Goal: Task Accomplishment & Management: Use online tool/utility

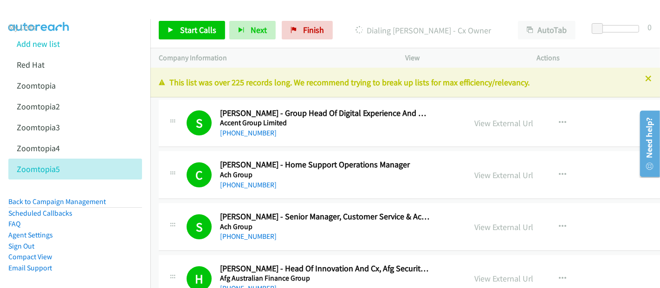
scroll to position [45, 0]
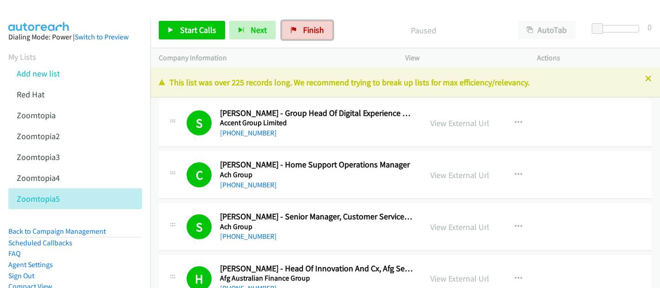
click at [317, 27] on span "Finish" at bounding box center [313, 30] width 21 height 11
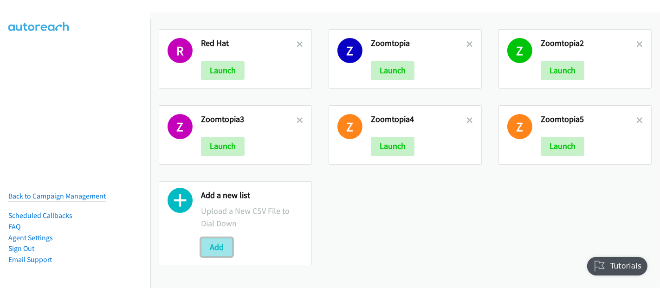
click at [215, 245] on button "Add" at bounding box center [217, 247] width 32 height 19
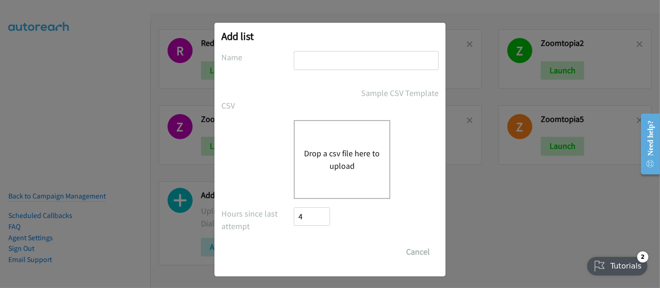
click at [333, 155] on button "Drop a csv file here to upload" at bounding box center [342, 159] width 76 height 25
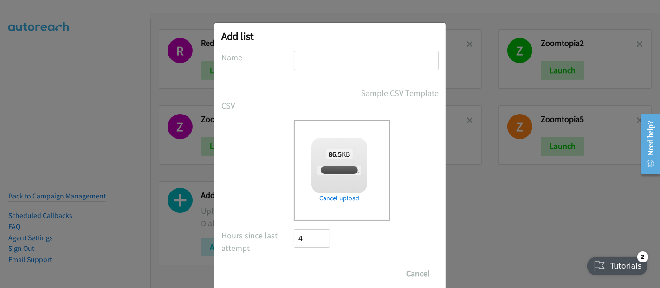
checkbox input "true"
click at [311, 63] on input "text" at bounding box center [366, 60] width 145 height 19
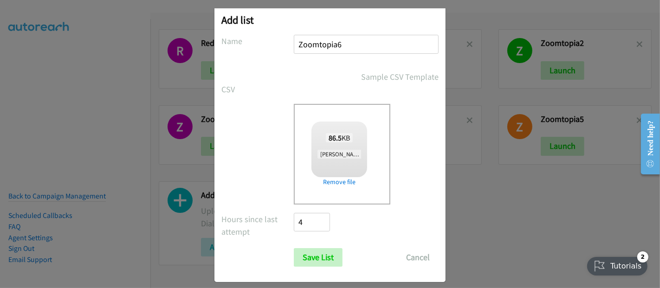
scroll to position [23, 0]
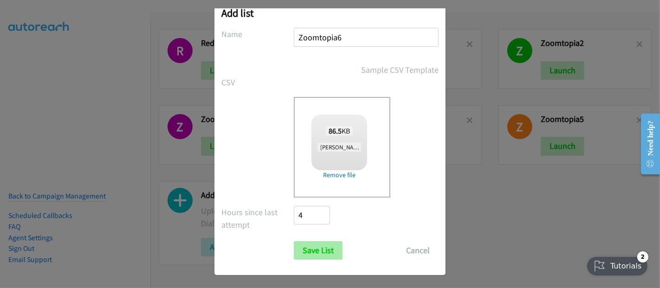
type input "Zoomtopia6"
click at [324, 252] on input "Save List" at bounding box center [318, 250] width 49 height 19
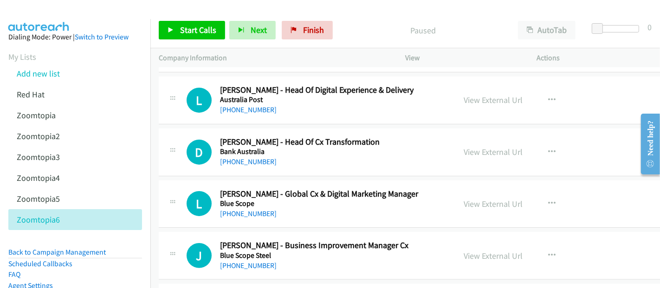
scroll to position [206, 0]
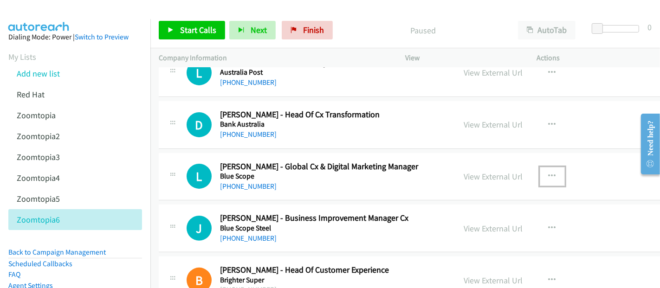
click at [540, 176] on button "button" at bounding box center [552, 176] width 25 height 19
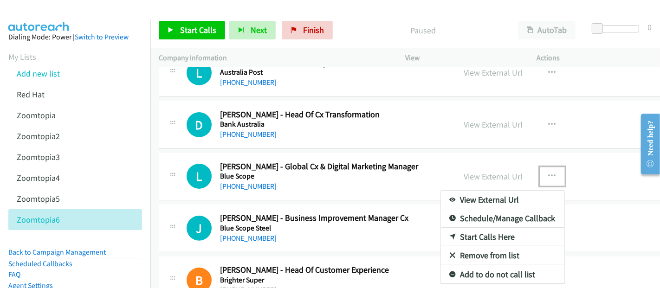
click at [479, 231] on link "Start Calls Here" at bounding box center [503, 237] width 124 height 19
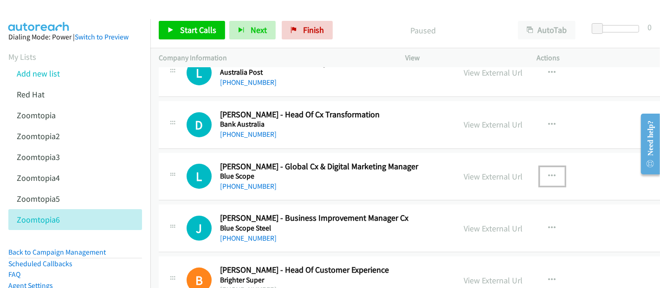
drag, startPoint x: 535, startPoint y: 171, endPoint x: 539, endPoint y: 176, distance: 5.6
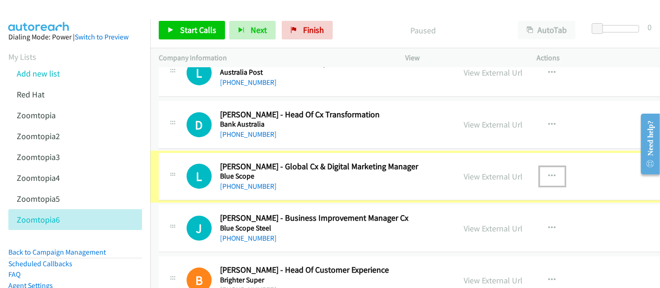
click at [549, 176] on icon "button" at bounding box center [552, 176] width 7 height 7
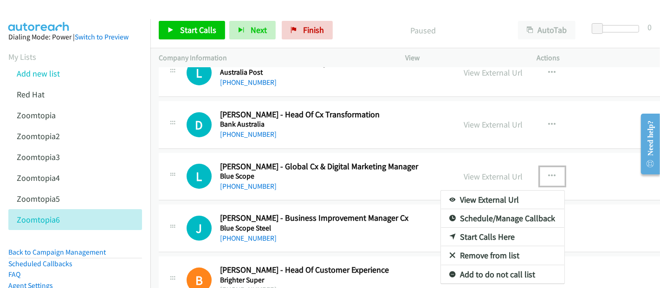
click at [457, 234] on link "Start Calls Here" at bounding box center [503, 237] width 124 height 19
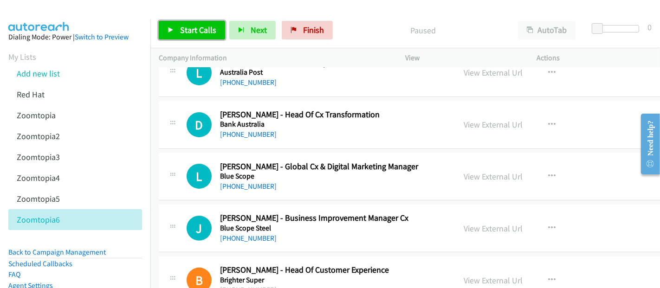
click at [190, 28] on span "Start Calls" at bounding box center [198, 30] width 36 height 11
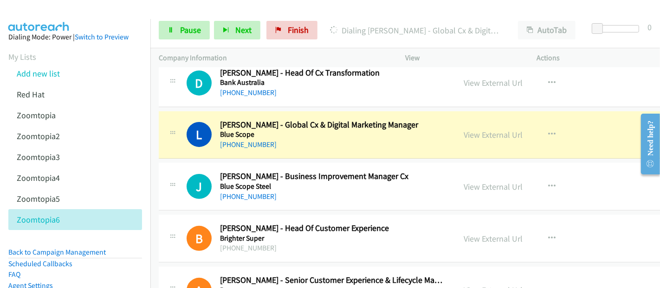
scroll to position [258, 0]
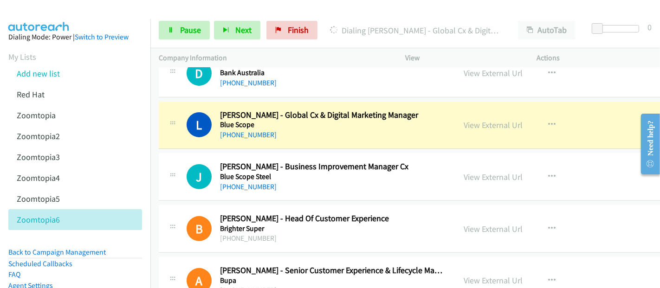
drag, startPoint x: 387, startPoint y: 133, endPoint x: 453, endPoint y: 133, distance: 65.5
click at [387, 133] on div "[PHONE_NUMBER]" at bounding box center [332, 135] width 224 height 11
click at [476, 126] on link "View External Url" at bounding box center [493, 125] width 59 height 11
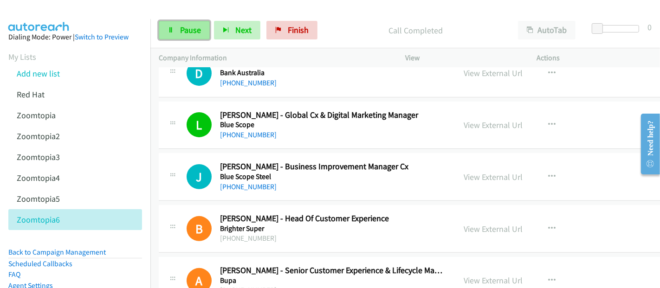
click at [189, 29] on span "Pause" at bounding box center [190, 30] width 21 height 11
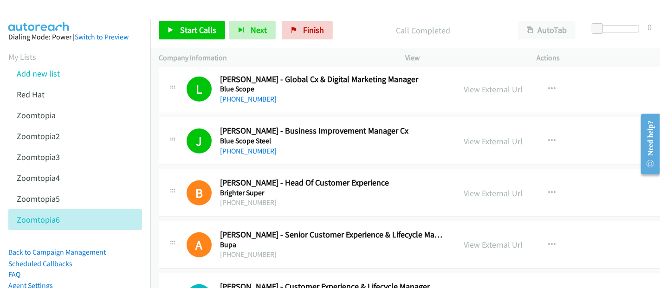
scroll to position [309, 0]
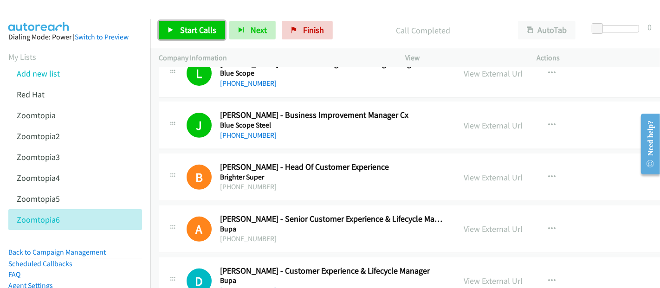
click at [207, 31] on span "Start Calls" at bounding box center [198, 30] width 36 height 11
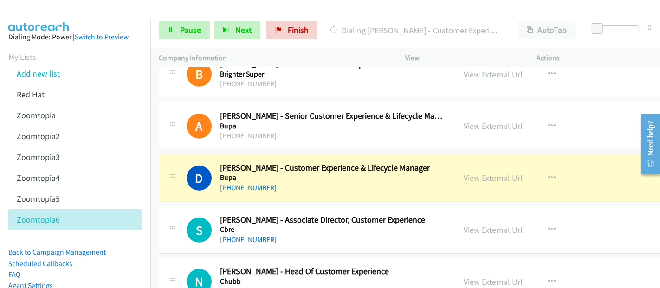
scroll to position [412, 0]
drag, startPoint x: 422, startPoint y: 185, endPoint x: 455, endPoint y: 184, distance: 33.0
click at [422, 185] on div "[PHONE_NUMBER]" at bounding box center [332, 188] width 224 height 11
click at [465, 176] on link "View External Url" at bounding box center [493, 178] width 59 height 11
click at [187, 25] on span "Pause" at bounding box center [190, 30] width 21 height 11
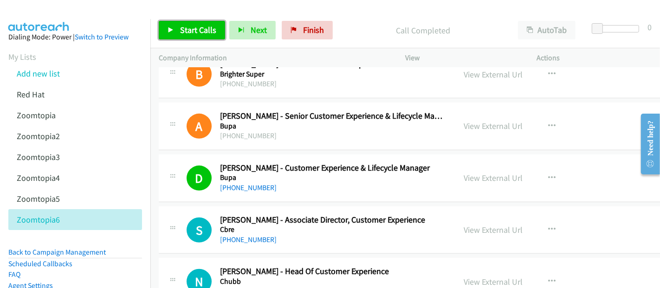
click at [203, 29] on span "Start Calls" at bounding box center [198, 30] width 36 height 11
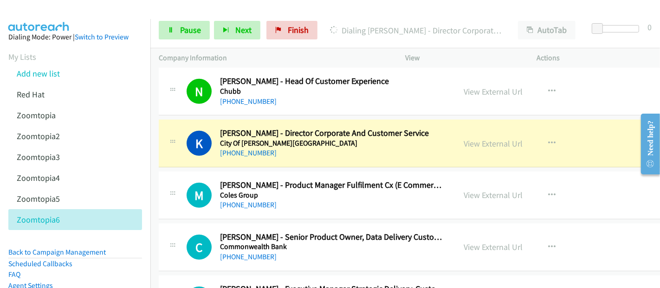
scroll to position [619, 0]
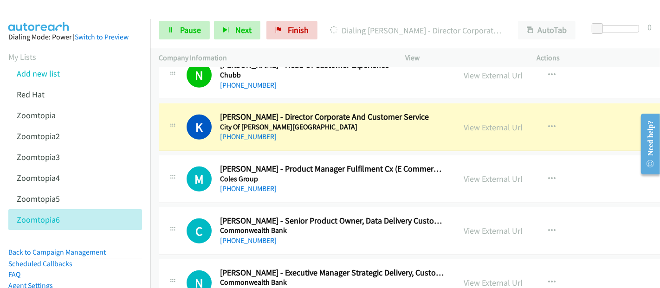
drag, startPoint x: 396, startPoint y: 131, endPoint x: 422, endPoint y: 134, distance: 26.2
click at [396, 131] on div "[PHONE_NUMBER]" at bounding box center [332, 136] width 224 height 11
click at [467, 125] on link "View External Url" at bounding box center [493, 127] width 59 height 11
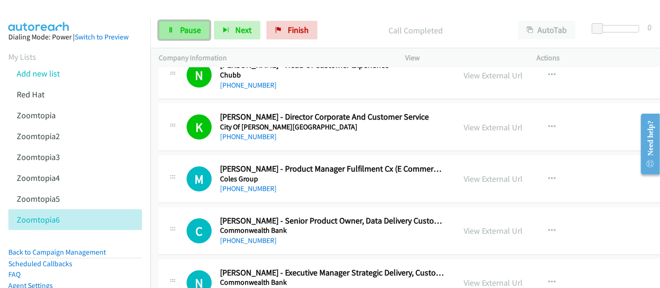
click at [189, 29] on span "Pause" at bounding box center [190, 30] width 21 height 11
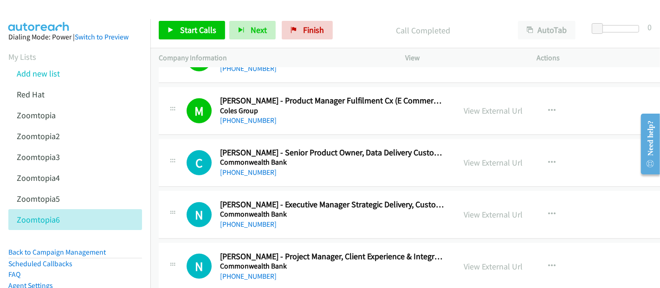
scroll to position [722, 0]
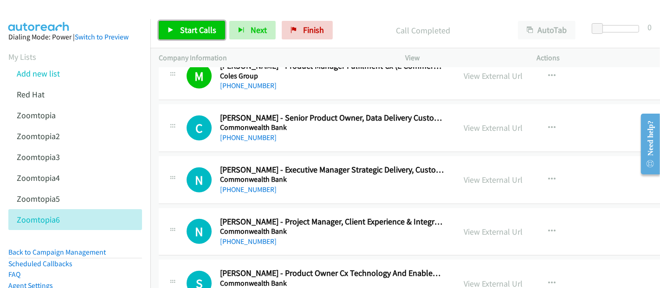
click at [187, 30] on span "Start Calls" at bounding box center [198, 30] width 36 height 11
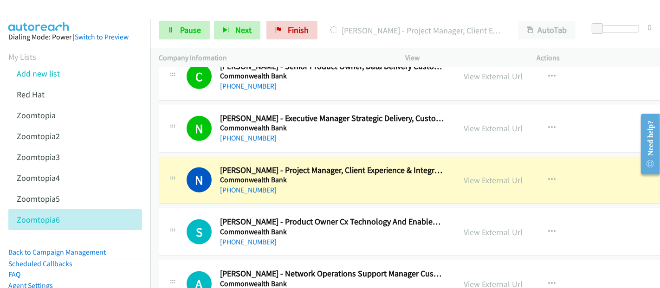
scroll to position [825, 0]
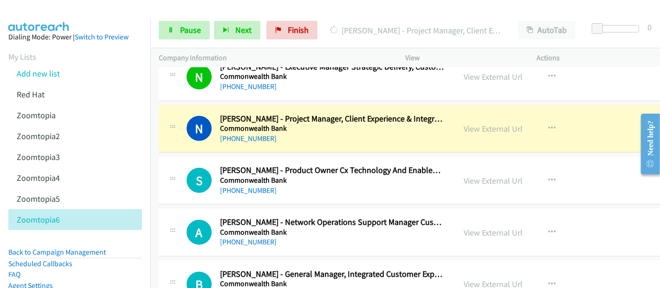
click at [322, 130] on h5 "Commonwealth Bank" at bounding box center [332, 128] width 224 height 9
click at [493, 124] on link "View External Url" at bounding box center [493, 129] width 59 height 11
click at [189, 35] on span "Pause" at bounding box center [190, 30] width 21 height 11
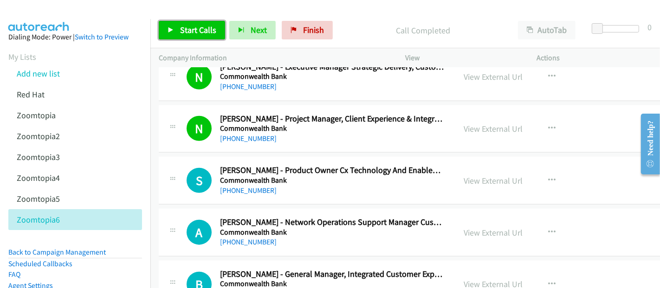
click at [184, 34] on span "Start Calls" at bounding box center [198, 30] width 36 height 11
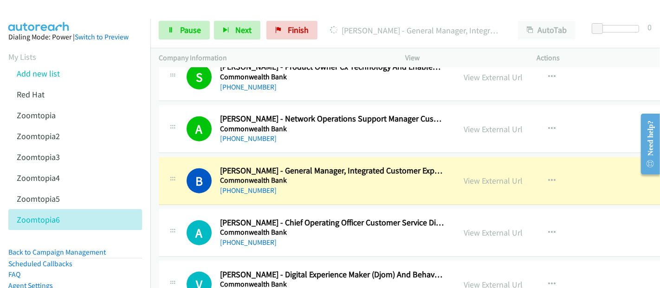
scroll to position [980, 0]
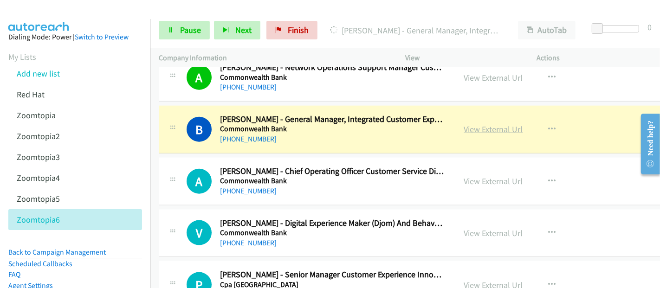
click at [464, 127] on link "View External Url" at bounding box center [493, 129] width 59 height 11
click at [172, 31] on icon at bounding box center [171, 30] width 7 height 7
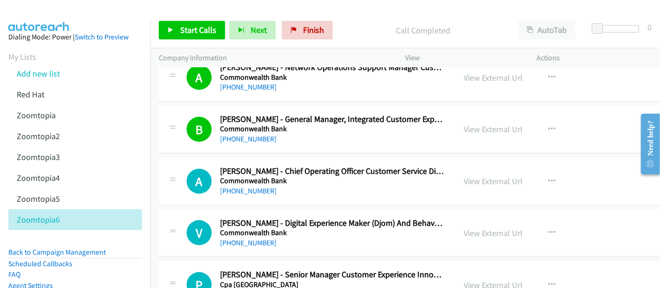
scroll to position [1032, 0]
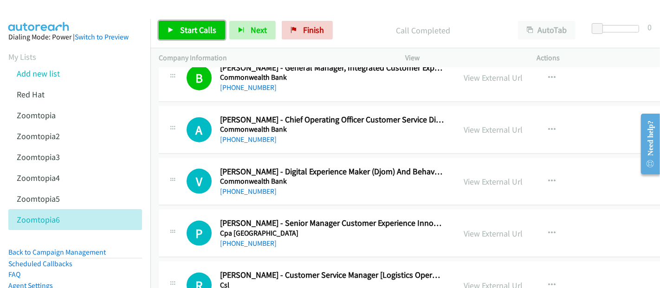
click at [196, 31] on span "Start Calls" at bounding box center [198, 30] width 36 height 11
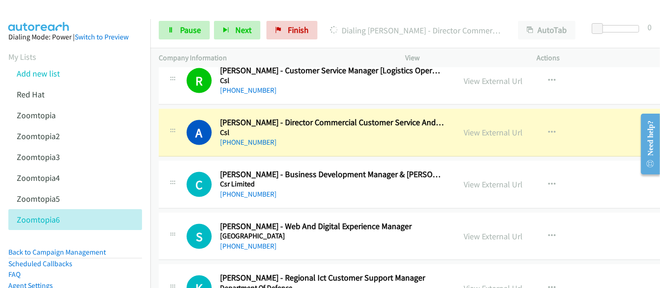
scroll to position [1238, 0]
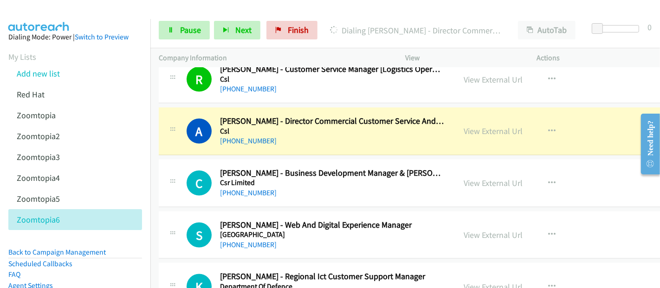
click at [378, 140] on div "[PHONE_NUMBER]" at bounding box center [332, 141] width 224 height 11
click at [497, 130] on link "View External Url" at bounding box center [493, 131] width 59 height 11
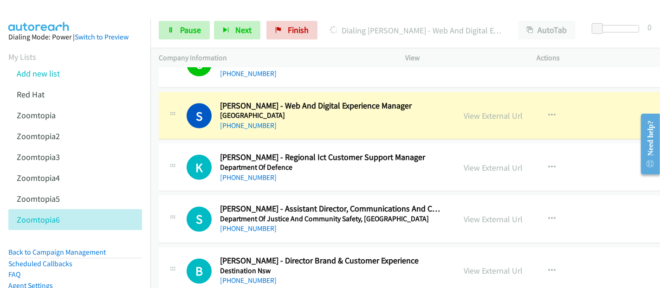
scroll to position [1341, 0]
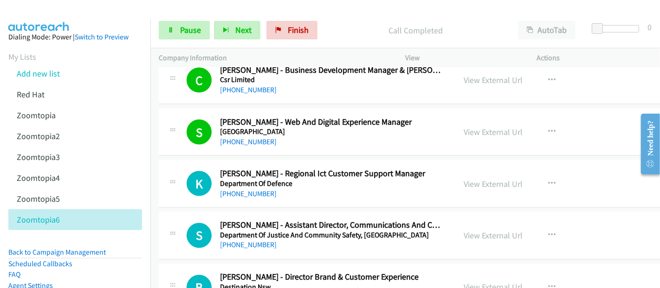
click at [348, 137] on div "[PHONE_NUMBER]" at bounding box center [332, 142] width 224 height 11
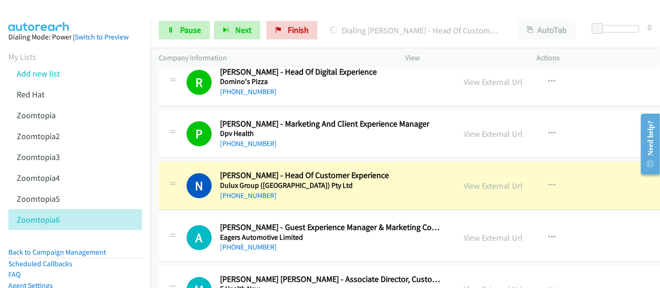
scroll to position [1754, 0]
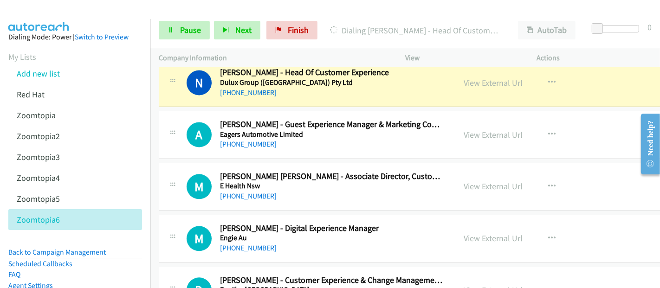
click at [385, 93] on div "N Callback Scheduled [PERSON_NAME] - Head Of Customer Experience Dulux Group ([…" at bounding box center [439, 83] width 561 height 48
click at [496, 78] on link "View External Url" at bounding box center [493, 83] width 59 height 11
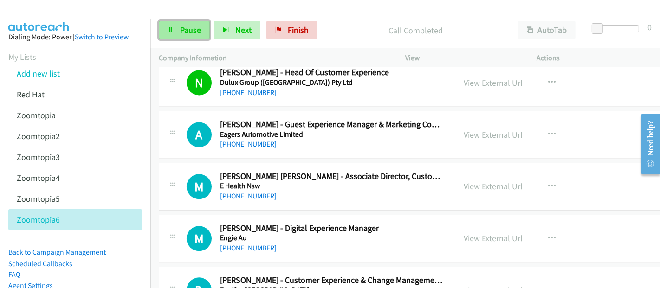
click at [202, 34] on link "Pause" at bounding box center [184, 30] width 51 height 19
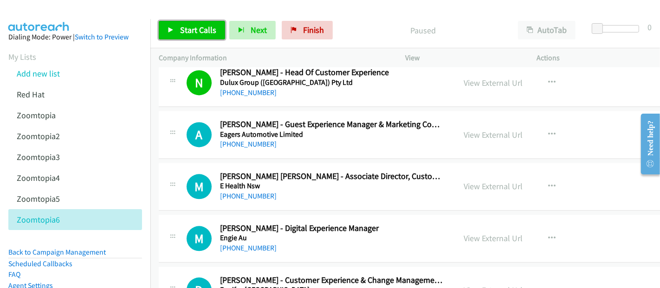
click at [197, 32] on span "Start Calls" at bounding box center [198, 30] width 36 height 11
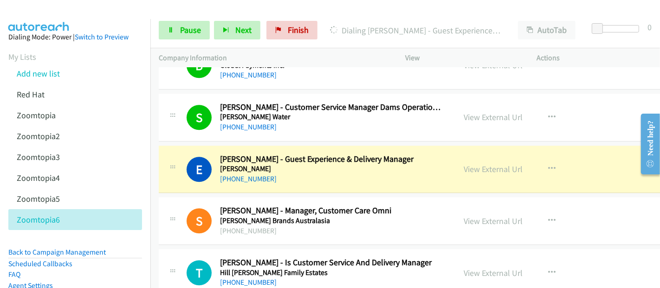
scroll to position [2167, 0]
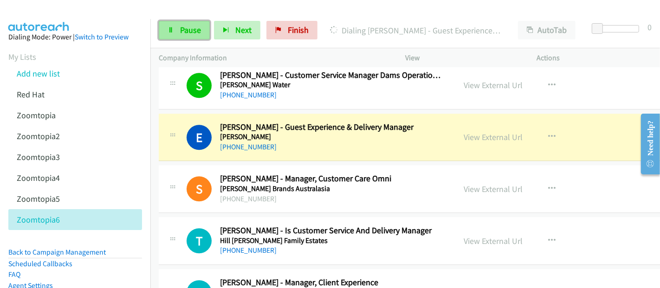
click at [186, 31] on span "Pause" at bounding box center [190, 30] width 21 height 11
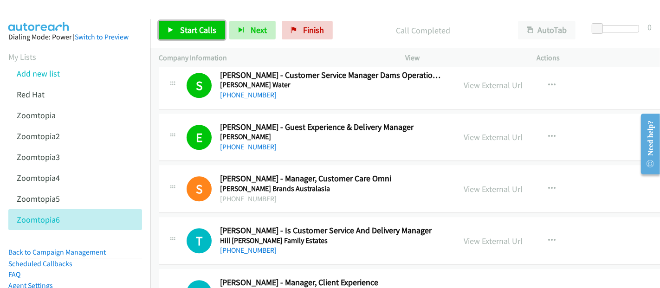
click at [202, 33] on span "Start Calls" at bounding box center [198, 30] width 36 height 11
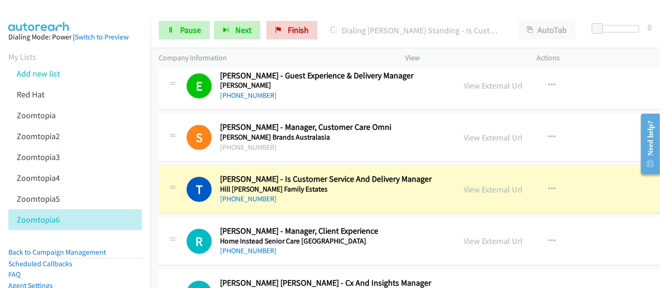
scroll to position [2270, 0]
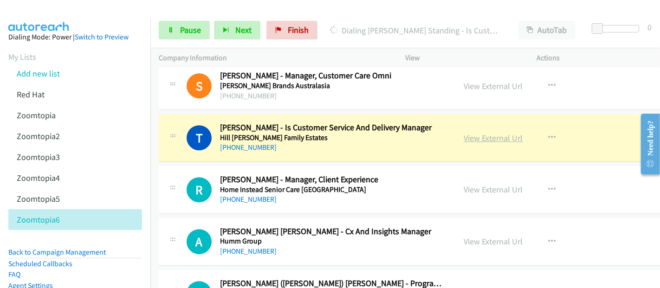
click at [464, 133] on link "View External Url" at bounding box center [493, 138] width 59 height 11
click at [174, 29] on link "Pause" at bounding box center [184, 30] width 51 height 19
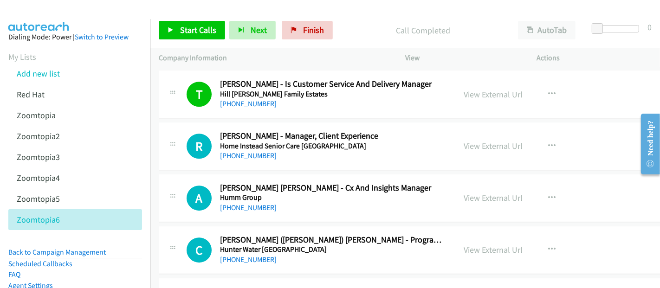
scroll to position [2374, 0]
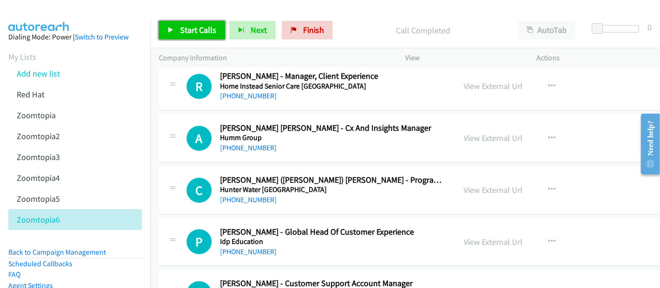
click at [193, 32] on span "Start Calls" at bounding box center [198, 30] width 36 height 11
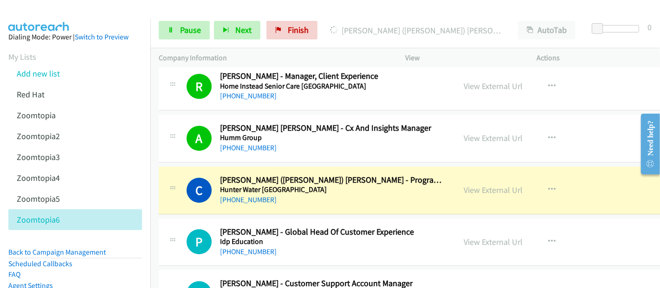
click at [391, 185] on h5 "Hunter Water [GEOGRAPHIC_DATA]" at bounding box center [332, 189] width 224 height 9
drag, startPoint x: 403, startPoint y: 183, endPoint x: 429, endPoint y: 185, distance: 26.1
click at [403, 185] on h5 "Hunter Water [GEOGRAPHIC_DATA]" at bounding box center [332, 189] width 224 height 9
click at [464, 185] on link "View External Url" at bounding box center [493, 190] width 59 height 11
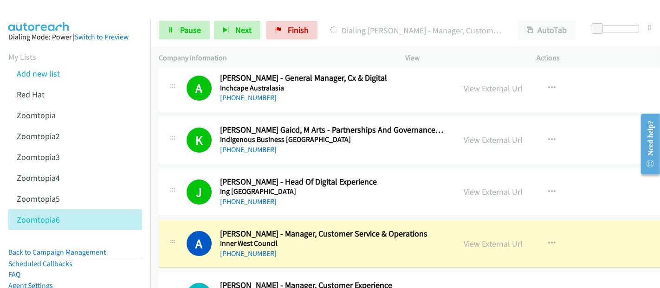
scroll to position [2735, 0]
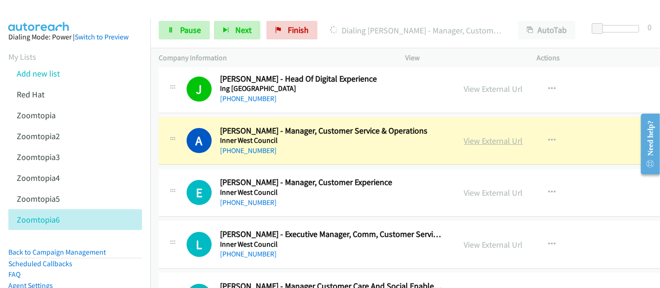
click at [464, 136] on link "View External Url" at bounding box center [493, 141] width 59 height 11
click at [178, 28] on link "Pause" at bounding box center [184, 30] width 51 height 19
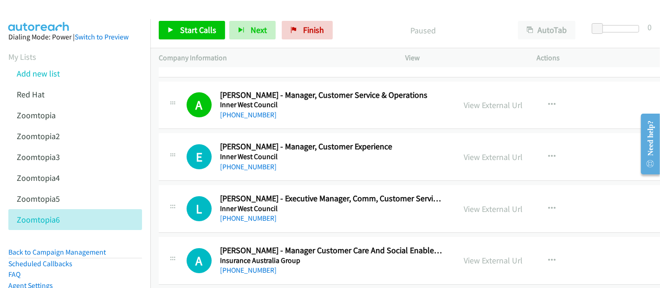
scroll to position [2787, 0]
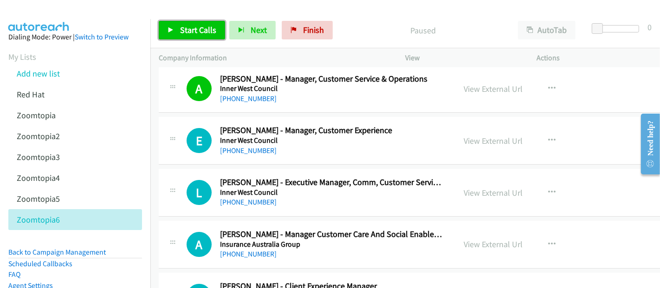
click at [203, 25] on span "Start Calls" at bounding box center [198, 30] width 36 height 11
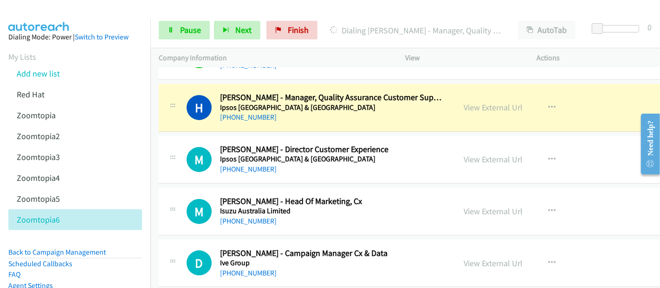
scroll to position [3199, 0]
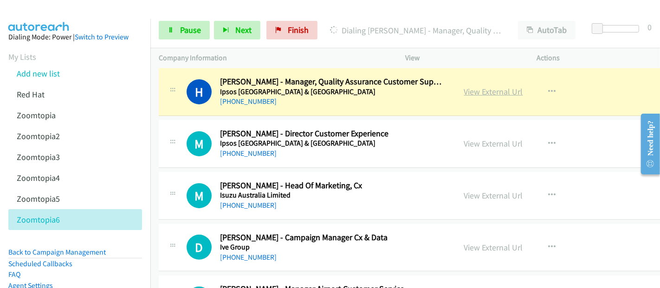
click at [464, 86] on link "View External Url" at bounding box center [493, 91] width 59 height 11
click at [184, 30] on span "Pause" at bounding box center [190, 30] width 21 height 11
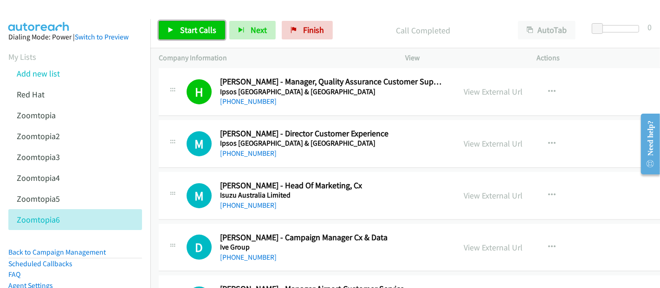
click at [203, 25] on span "Start Calls" at bounding box center [198, 30] width 36 height 11
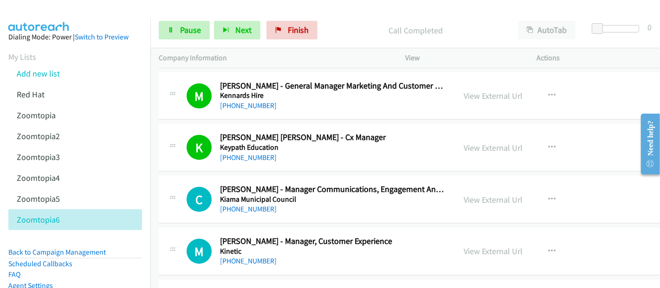
scroll to position [3973, 0]
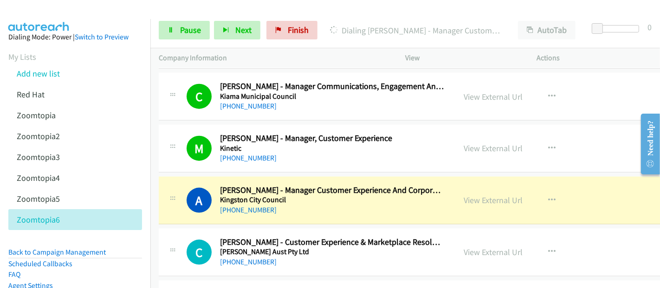
click at [387, 196] on h5 "Kingston City Council" at bounding box center [332, 200] width 224 height 9
click at [464, 195] on link "View External Url" at bounding box center [493, 200] width 59 height 11
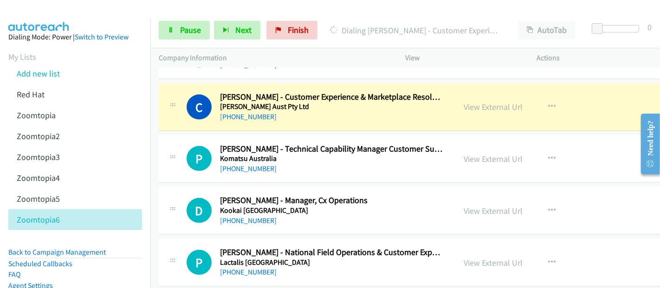
scroll to position [4128, 0]
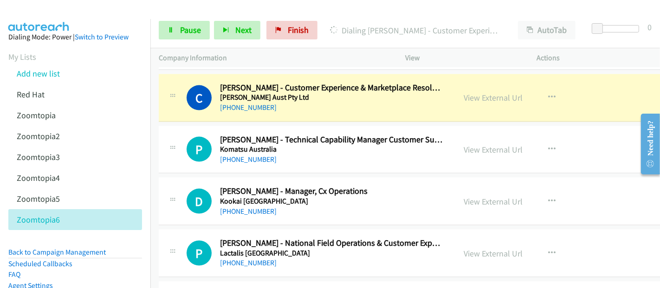
click at [153, 200] on td "D Callback Scheduled [PERSON_NAME] - Manager, Cx Operations [GEOGRAPHIC_DATA] […" at bounding box center [438, 202] width 577 height 52
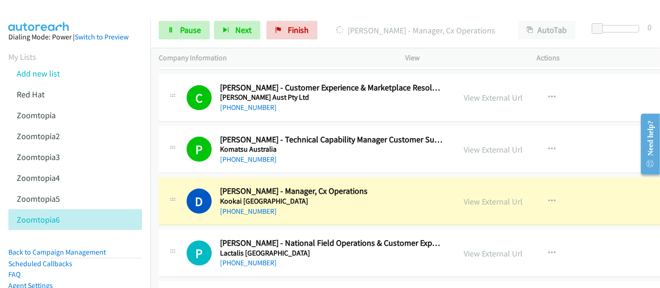
scroll to position [4231, 0]
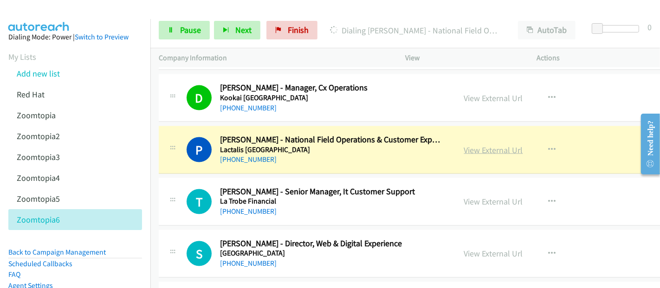
click at [464, 145] on link "View External Url" at bounding box center [493, 150] width 59 height 11
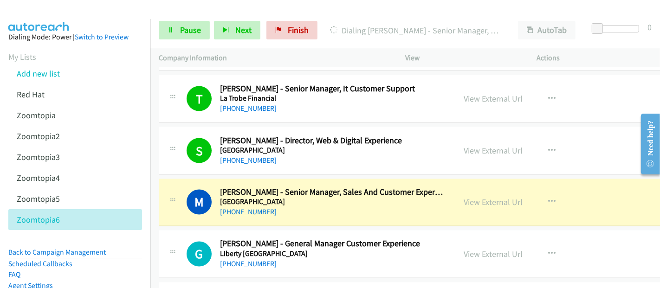
scroll to position [4438, 0]
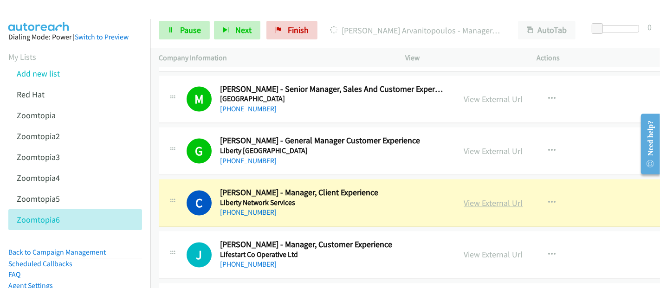
drag, startPoint x: 404, startPoint y: 191, endPoint x: 455, endPoint y: 191, distance: 51.6
click at [404, 199] on h5 "Liberty Network Services" at bounding box center [332, 203] width 224 height 9
click at [425, 199] on h5 "Liberty Network Services" at bounding box center [332, 203] width 224 height 9
click at [464, 198] on link "View External Url" at bounding box center [493, 203] width 59 height 11
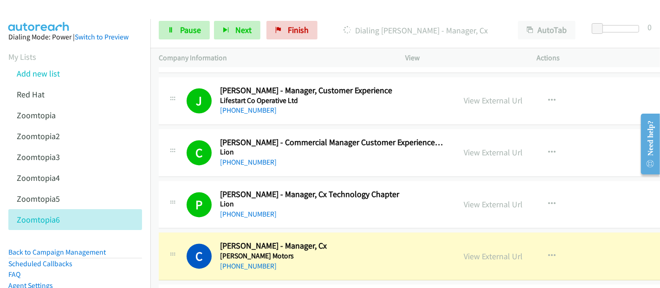
scroll to position [4644, 0]
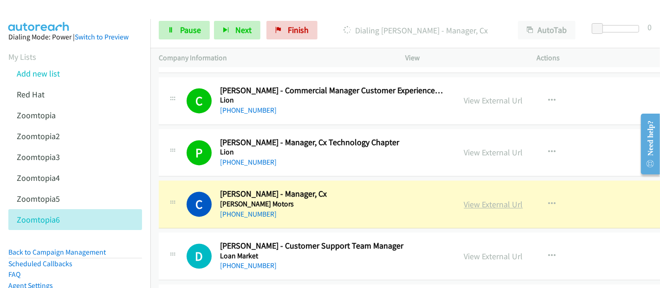
click at [464, 199] on link "View External Url" at bounding box center [493, 204] width 59 height 11
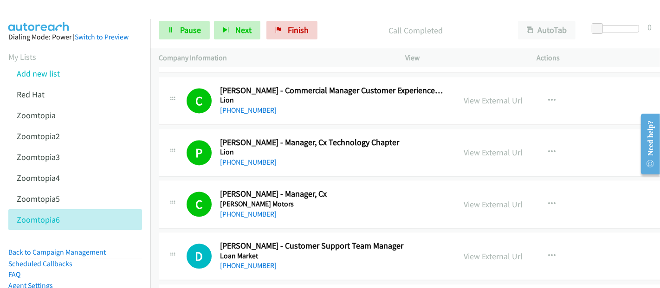
click at [186, 44] on div "Start Calls Pause Next Finish Call Completed AutoTab AutoTab 0" at bounding box center [405, 31] width 510 height 36
click at [186, 30] on span "Pause" at bounding box center [190, 30] width 21 height 11
